Goal: Information Seeking & Learning: Learn about a topic

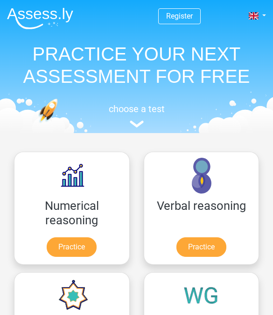
scroll to position [148, 0]
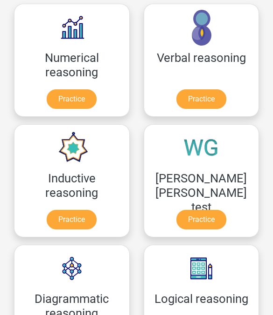
click at [81, 90] on link "Practice" at bounding box center [72, 99] width 50 height 20
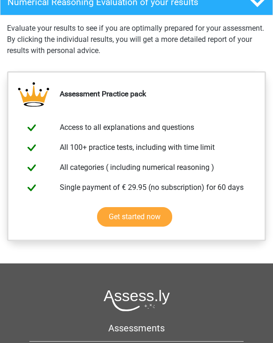
scroll to position [625, 0]
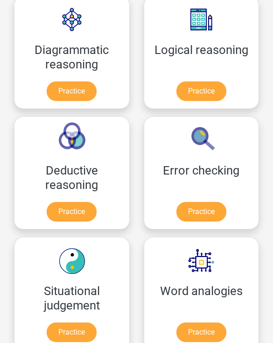
scroll to position [399, 0]
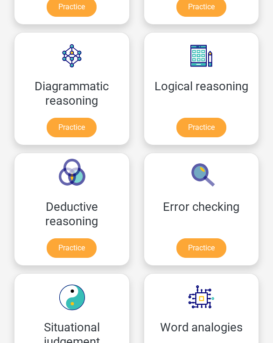
scroll to position [353, 0]
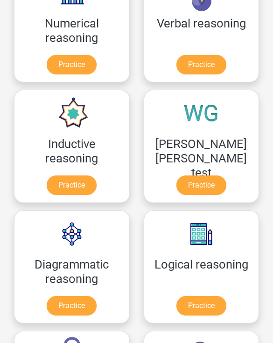
scroll to position [183, 0]
click at [226, 176] on link "Practice" at bounding box center [201, 186] width 50 height 20
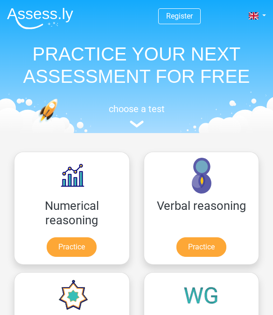
scroll to position [148, 0]
